Goal: Task Accomplishment & Management: Manage account settings

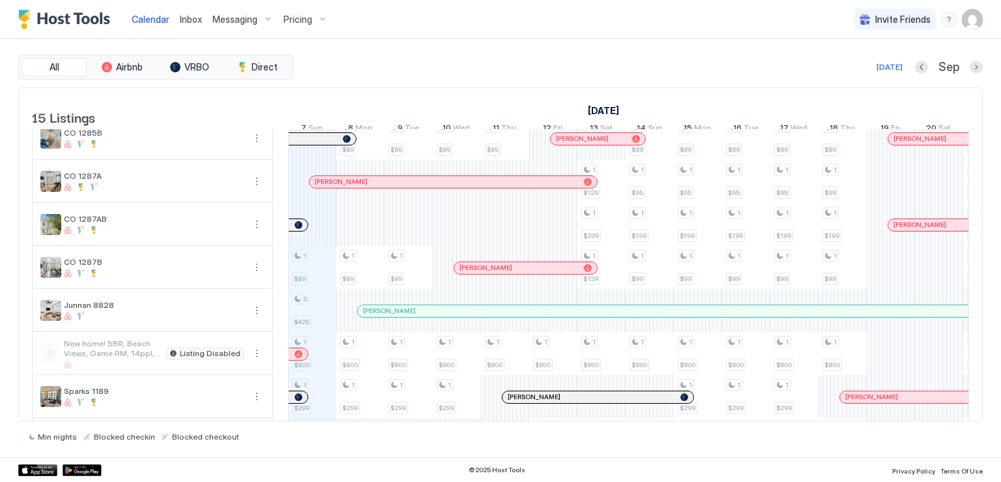
scroll to position [383, 0]
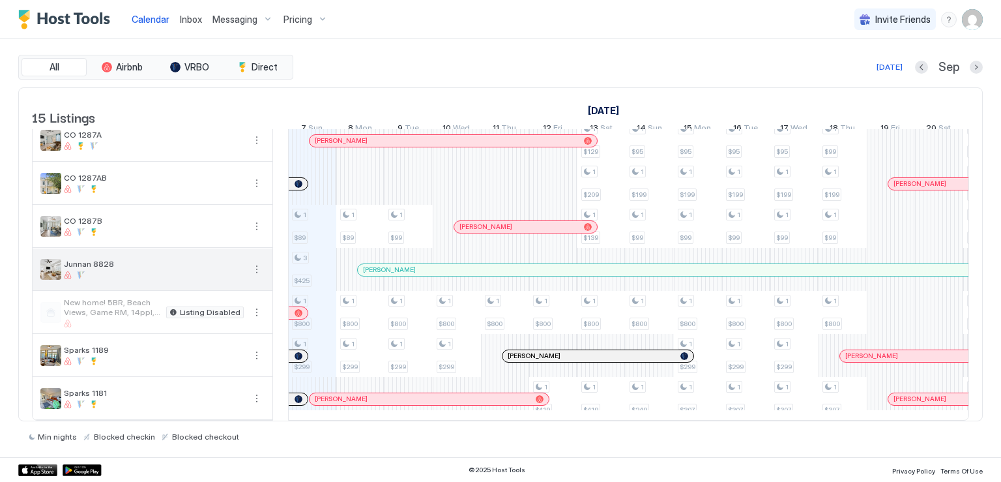
click at [253, 261] on button "More options" at bounding box center [257, 269] width 16 height 16
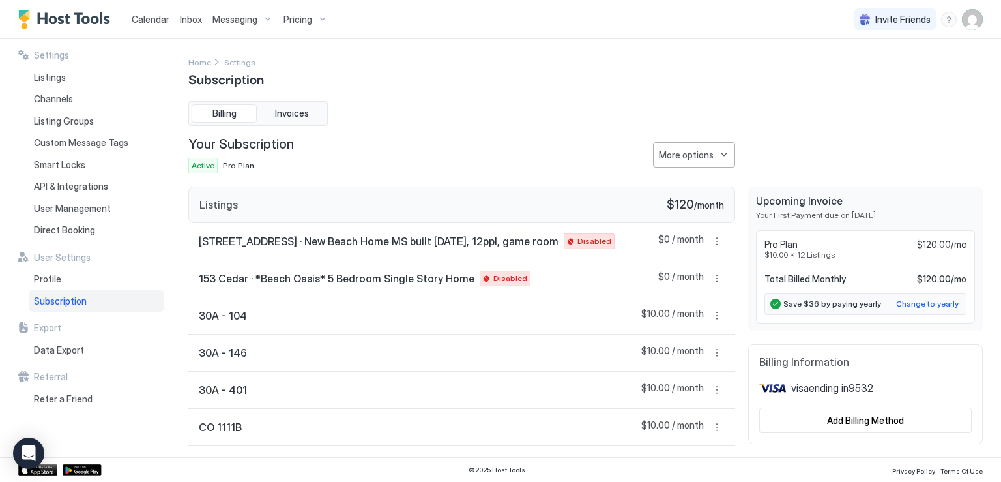
scroll to position [254, 0]
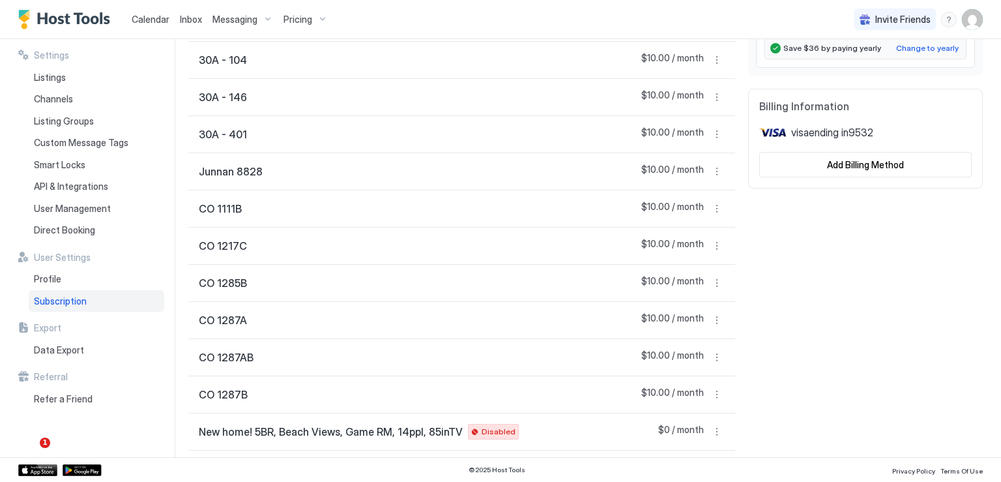
scroll to position [189, 0]
